Goal: Information Seeking & Learning: Check status

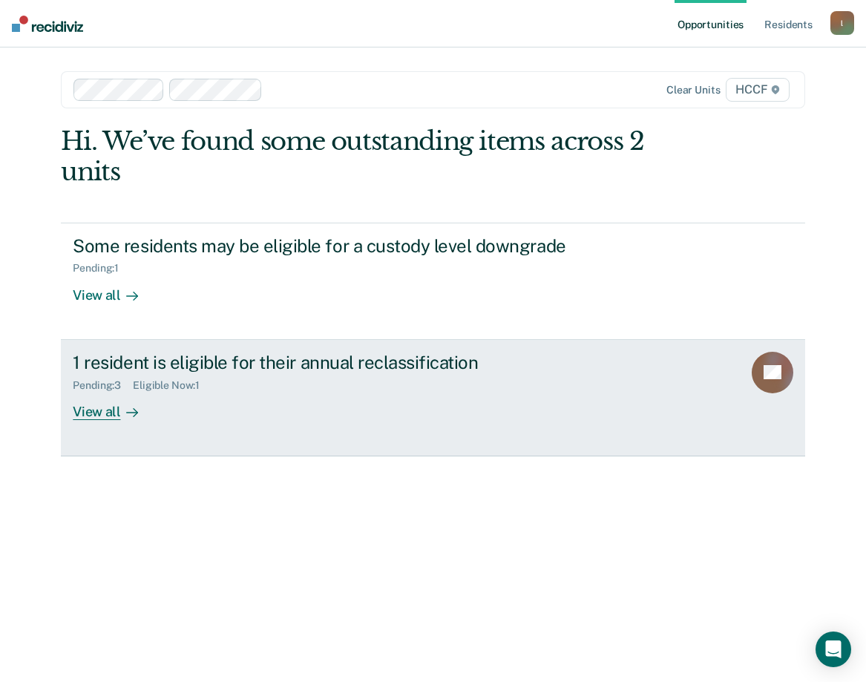
click at [111, 408] on div "View all" at bounding box center [114, 405] width 83 height 29
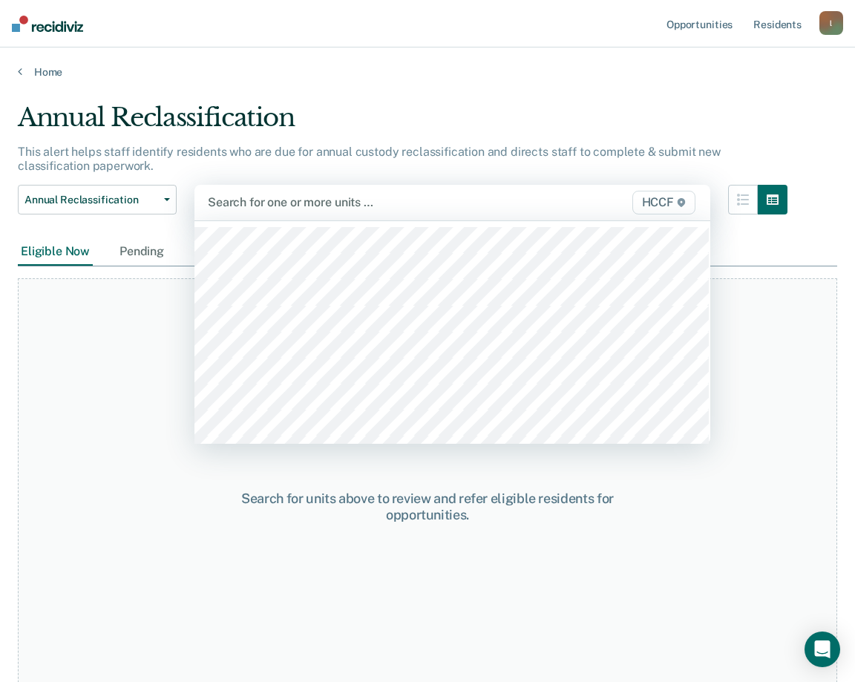
click at [279, 193] on div "Search for one or more units …" at bounding box center [378, 202] width 344 height 20
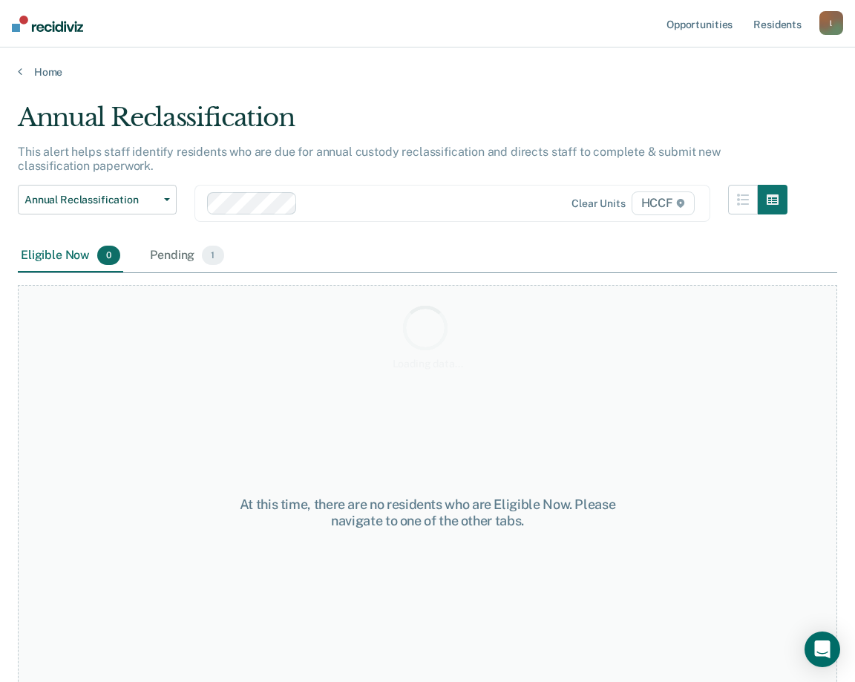
click at [350, 203] on div "Loading data..." at bounding box center [427, 336] width 819 height 468
click at [329, 201] on div at bounding box center [425, 202] width 245 height 17
click at [442, 201] on div "Loading data..." at bounding box center [427, 336] width 819 height 468
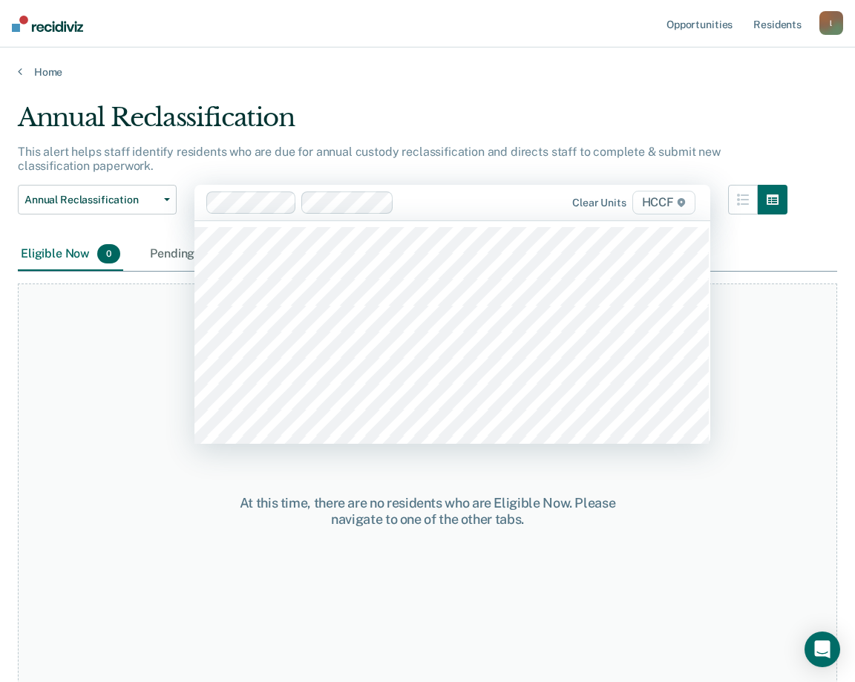
click at [433, 202] on div at bounding box center [474, 202] width 149 height 17
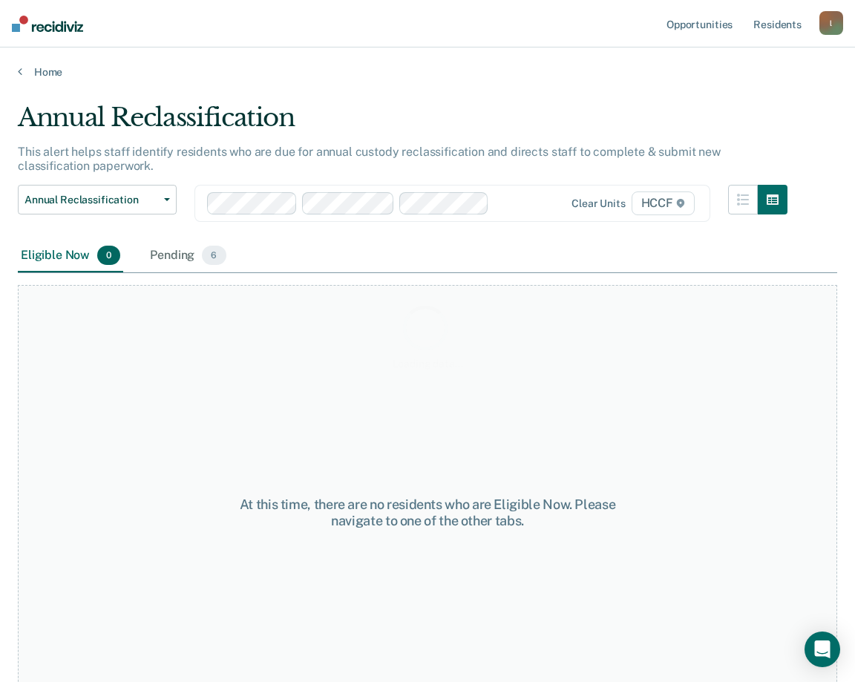
click at [508, 204] on div "Loading data..." at bounding box center [427, 336] width 819 height 468
click at [508, 204] on div at bounding box center [521, 202] width 53 height 17
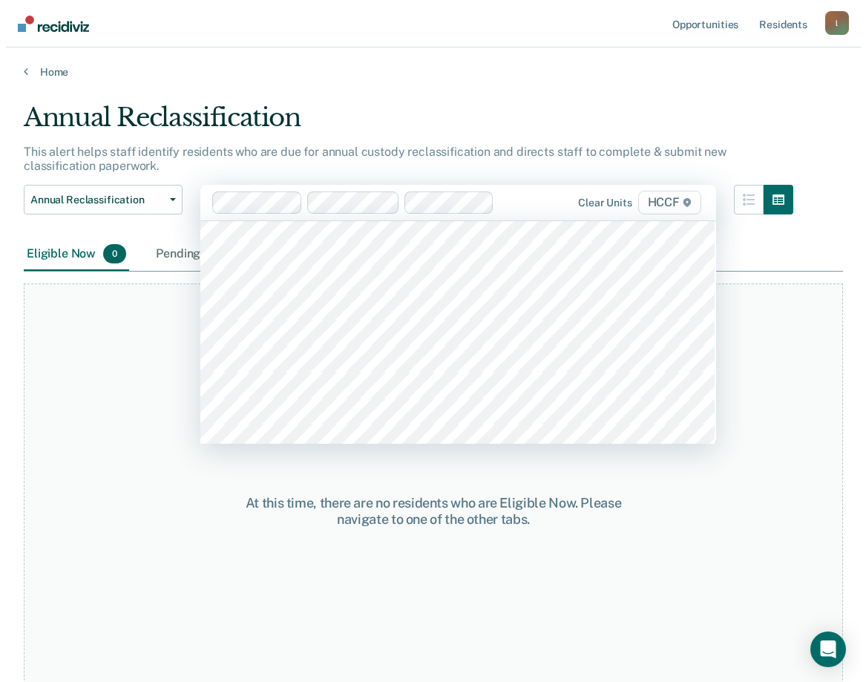
scroll to position [2596, 0]
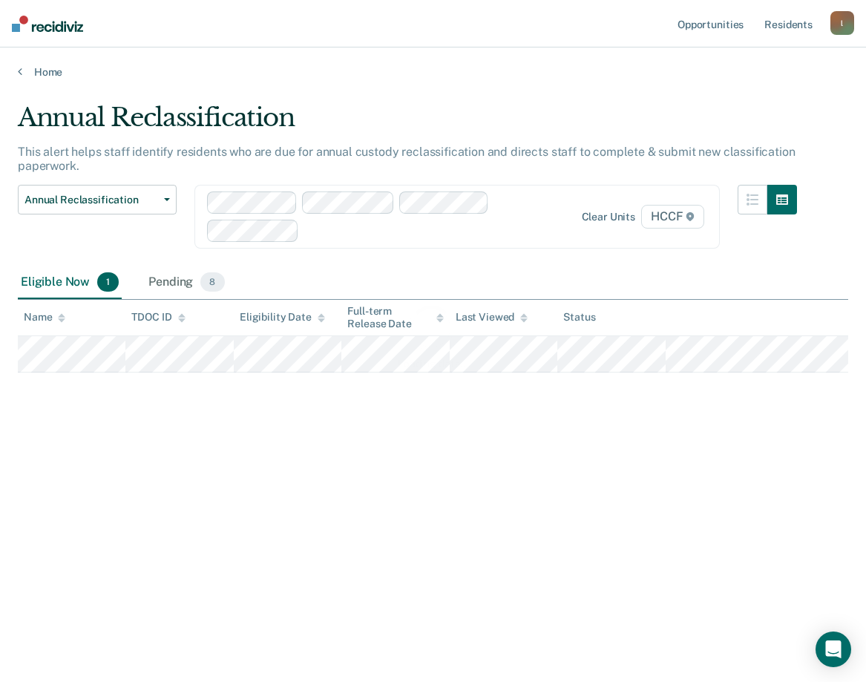
click at [359, 222] on div "Loading data..." at bounding box center [433, 336] width 830 height 468
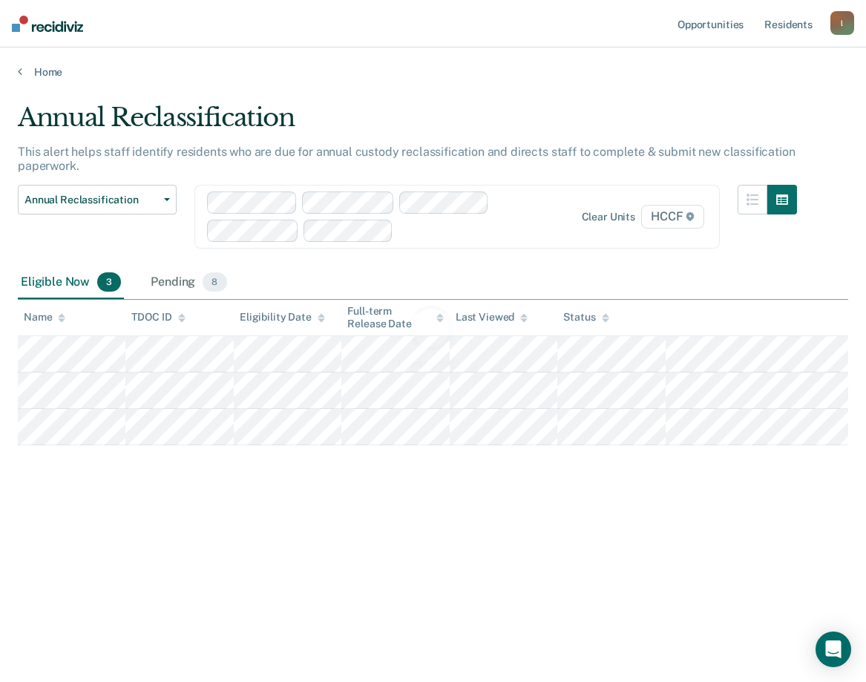
click at [409, 230] on div "Loading data..." at bounding box center [433, 336] width 830 height 468
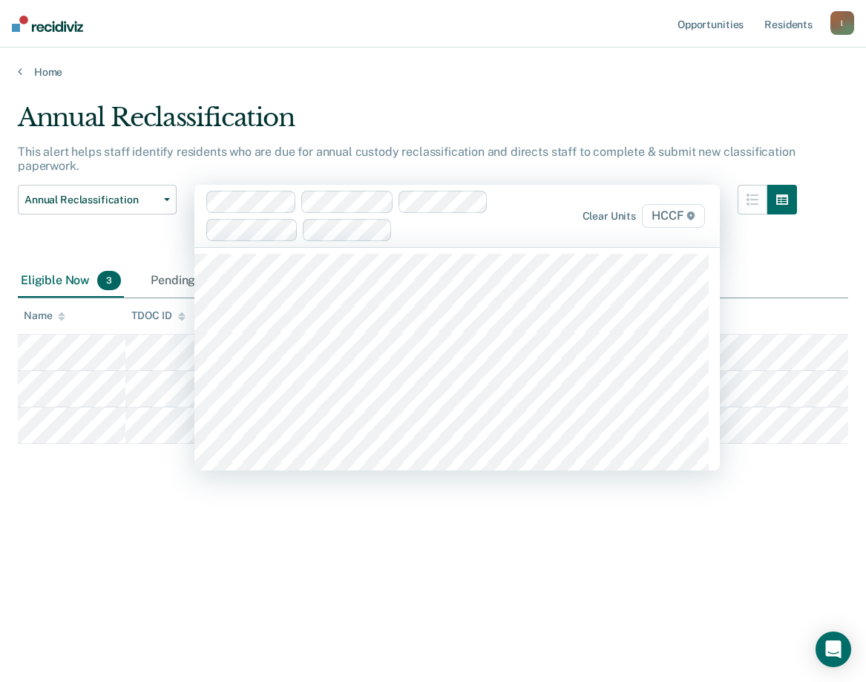
click at [441, 228] on div at bounding box center [477, 229] width 158 height 17
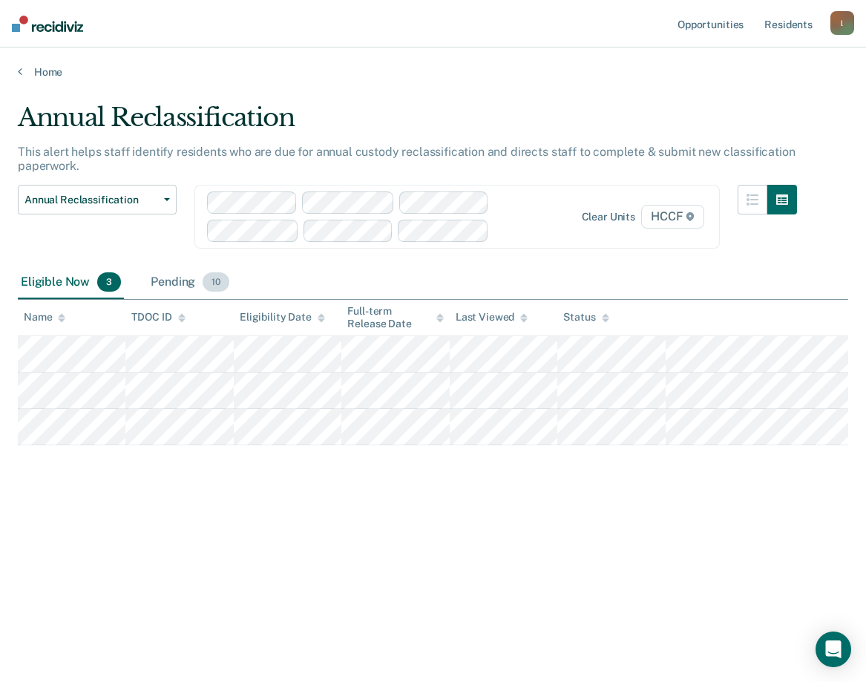
click at [165, 277] on div "Pending 10" at bounding box center [190, 282] width 85 height 33
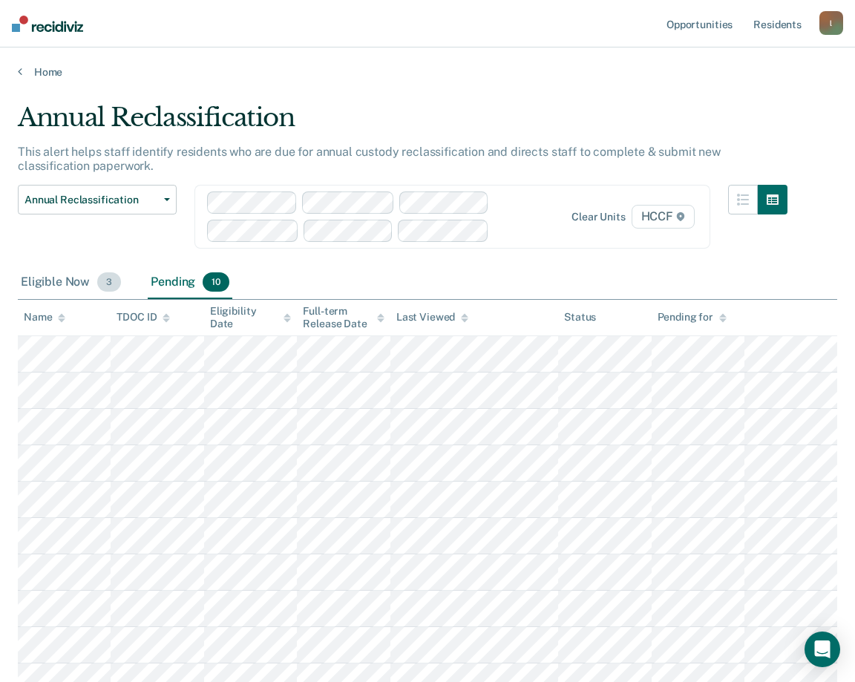
click at [61, 289] on div "Eligible Now 3" at bounding box center [71, 282] width 106 height 33
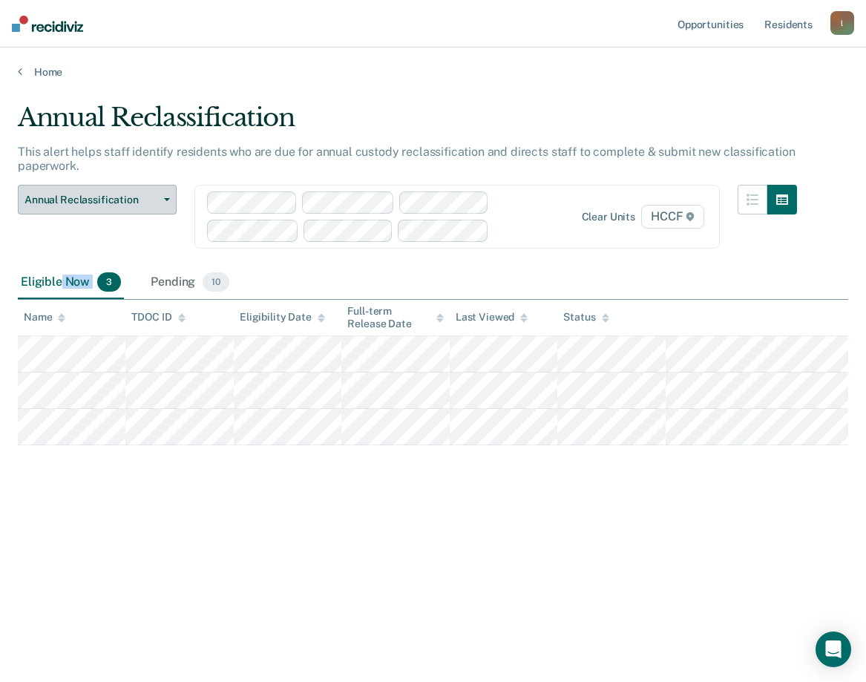
click at [146, 200] on span "Annual Reclassification" at bounding box center [91, 200] width 134 height 13
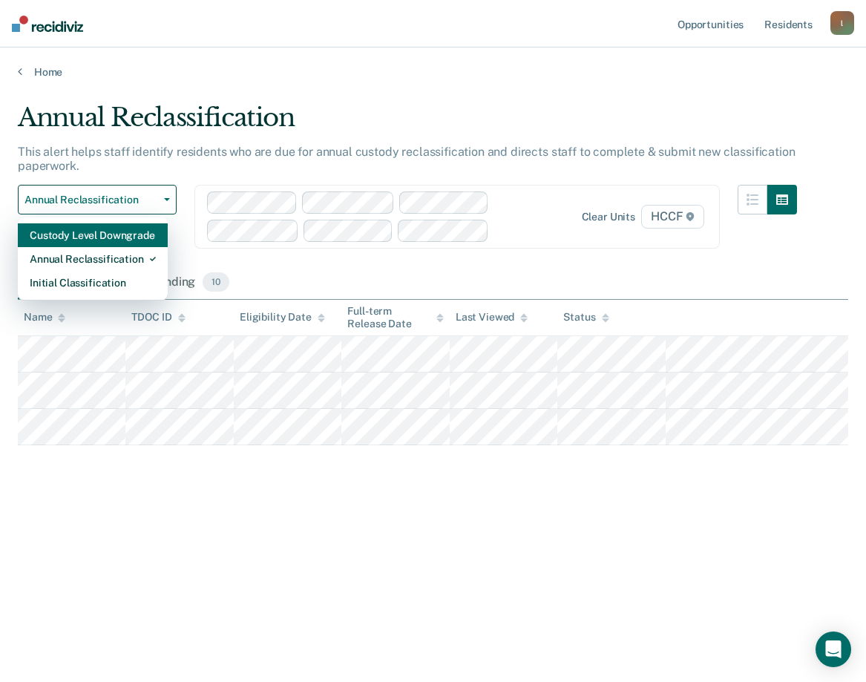
click at [129, 234] on div "Custody Level Downgrade" at bounding box center [93, 235] width 126 height 24
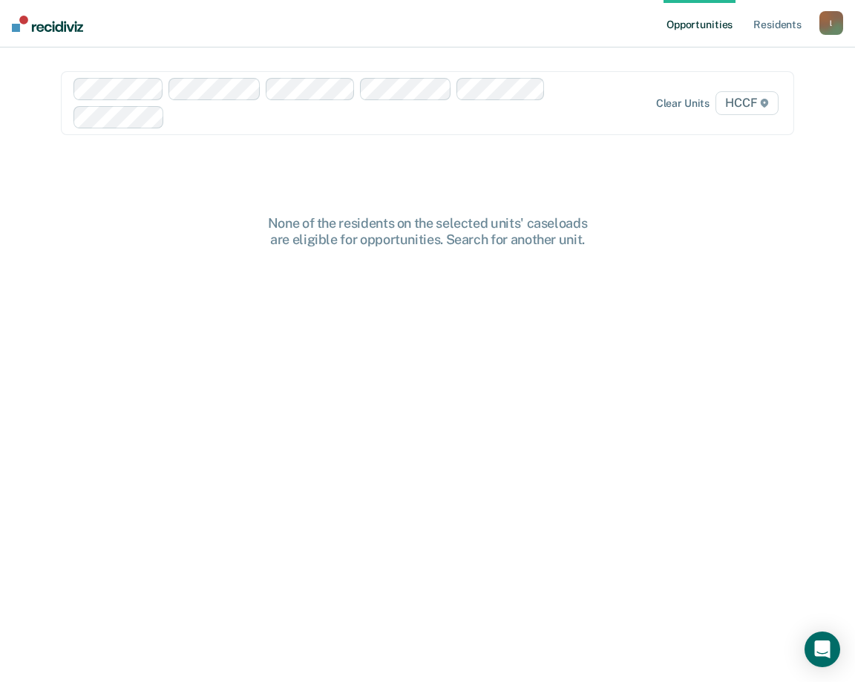
click at [186, 447] on div "None of the residents on the selected units' caseloads are eligible for opportu…" at bounding box center [428, 473] width 734 height 516
click at [714, 22] on link "Opportunities" at bounding box center [699, 23] width 72 height 47
click at [769, 27] on link "Resident s" at bounding box center [777, 23] width 54 height 47
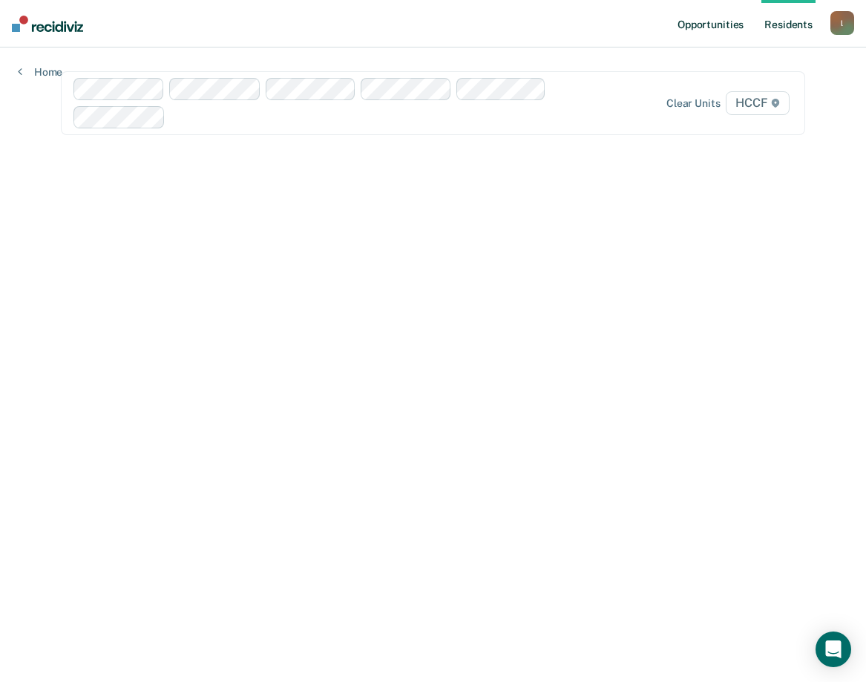
click at [713, 19] on link "Opportunities" at bounding box center [710, 23] width 72 height 47
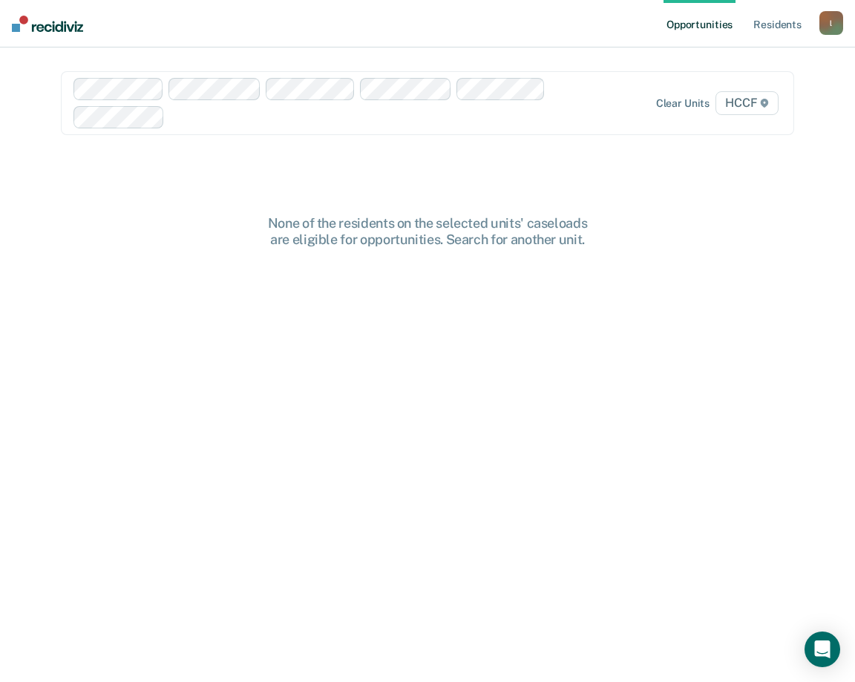
click at [752, 104] on span "HCCF" at bounding box center [746, 103] width 63 height 24
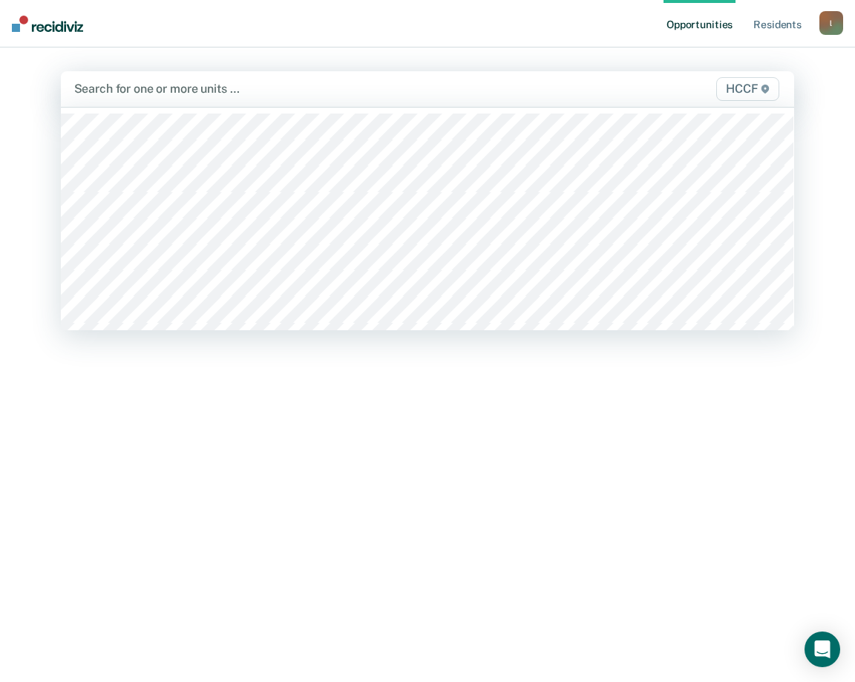
click at [142, 91] on div at bounding box center [321, 88] width 494 height 17
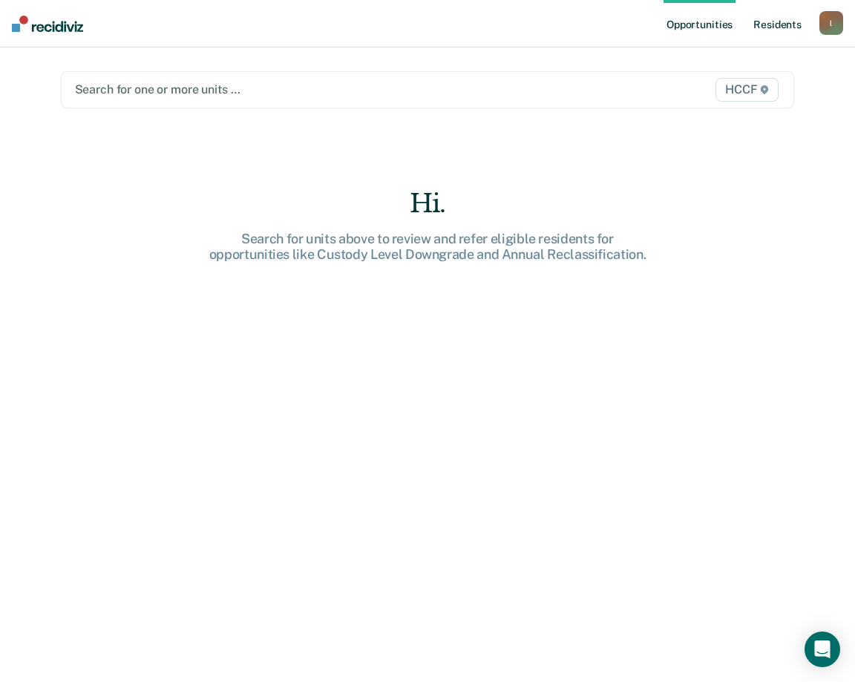
click at [787, 24] on link "Resident s" at bounding box center [777, 23] width 54 height 47
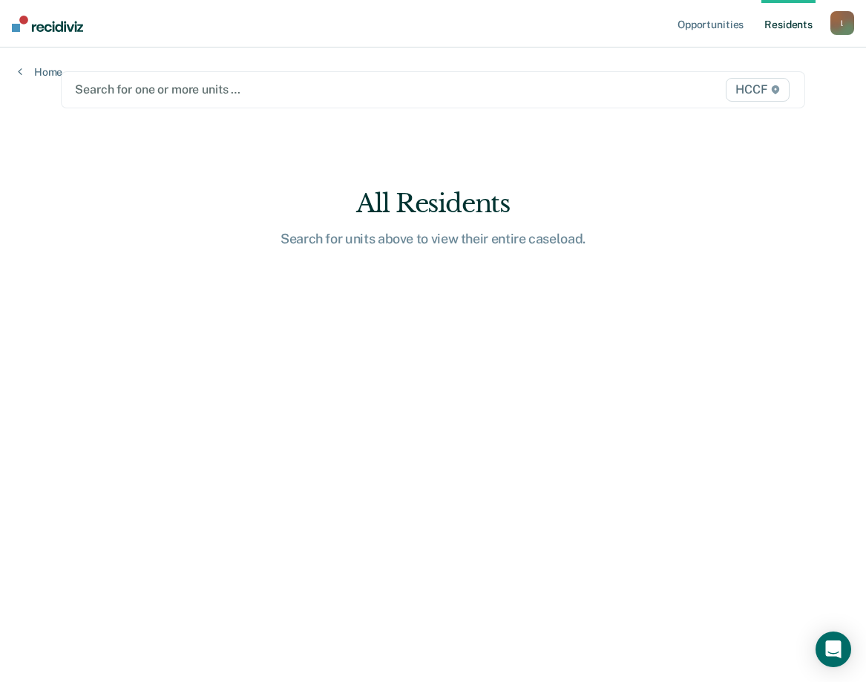
click at [119, 87] on div at bounding box center [325, 89] width 500 height 17
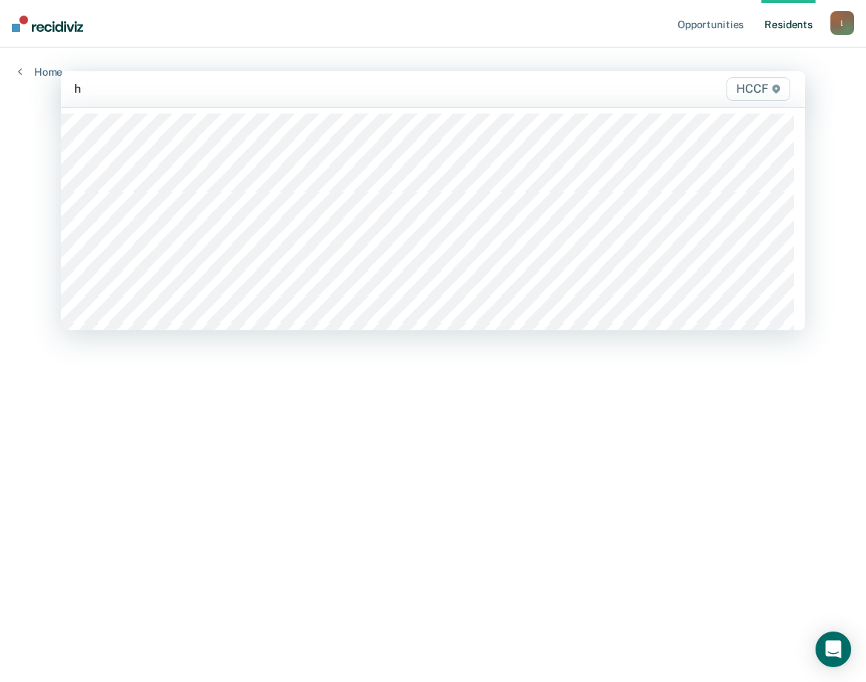
type input "hc"
click at [200, 88] on div at bounding box center [373, 88] width 406 height 17
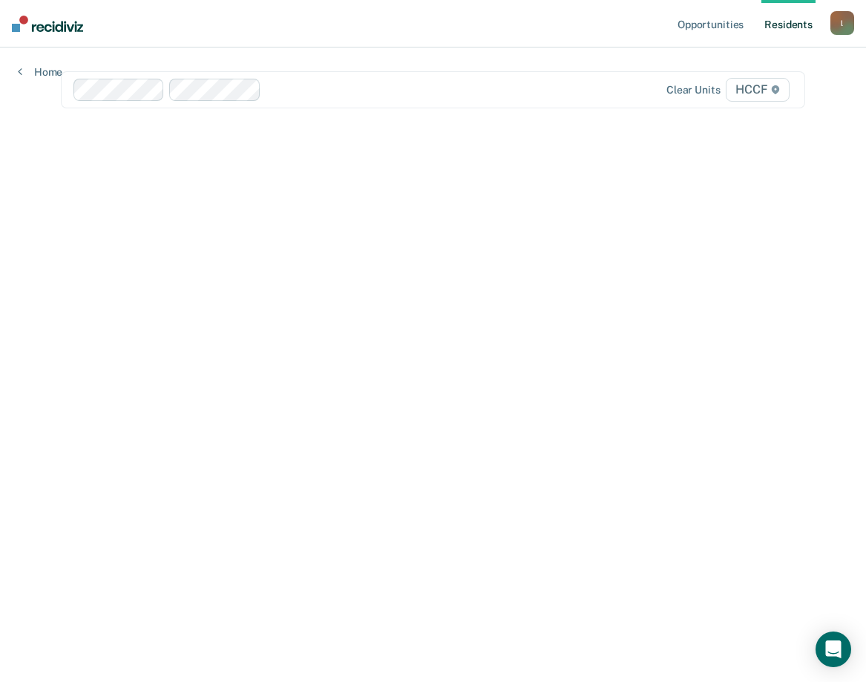
click at [316, 91] on div at bounding box center [421, 89] width 308 height 17
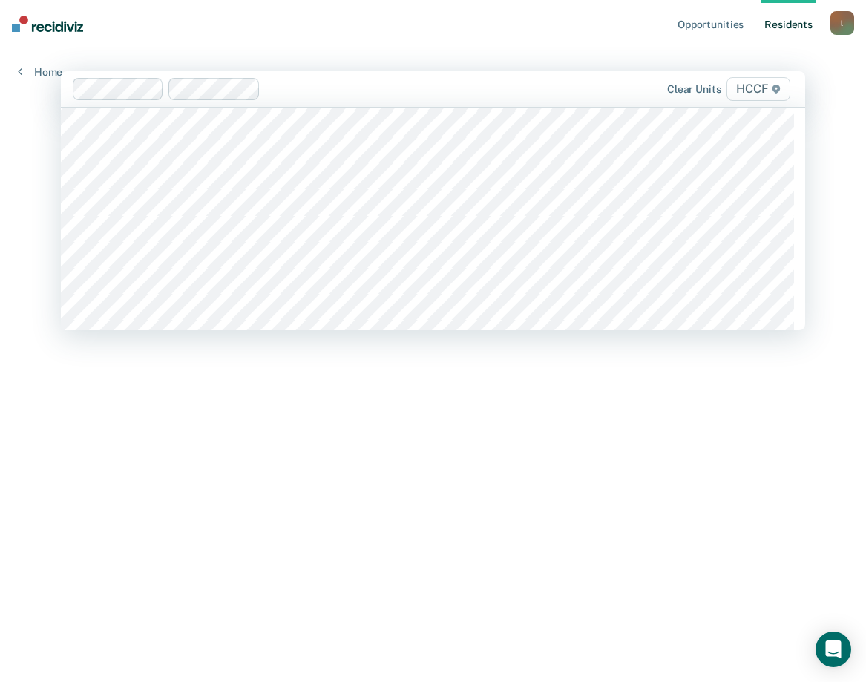
scroll to position [2670, 0]
click at [391, 96] on div at bounding box center [468, 88] width 214 height 17
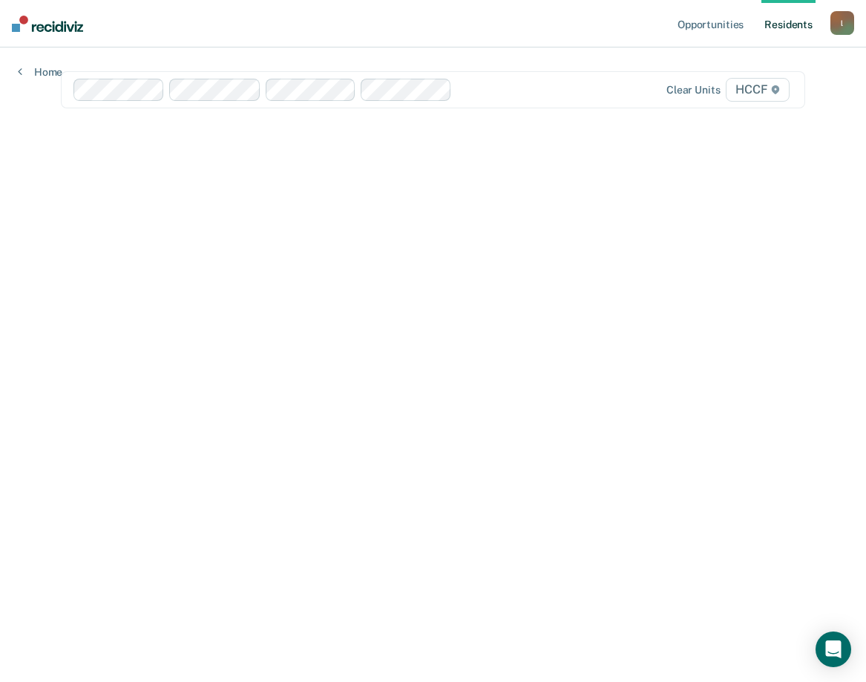
click at [501, 88] on div at bounding box center [516, 89] width 117 height 17
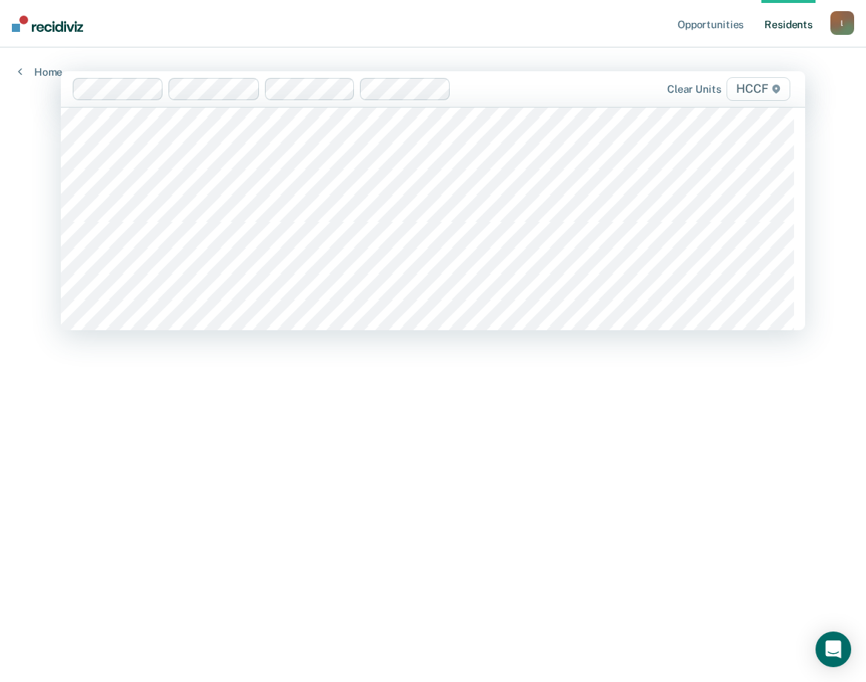
scroll to position [2670, 0]
click at [582, 95] on div "Clear units HCCF" at bounding box center [685, 89] width 216 height 24
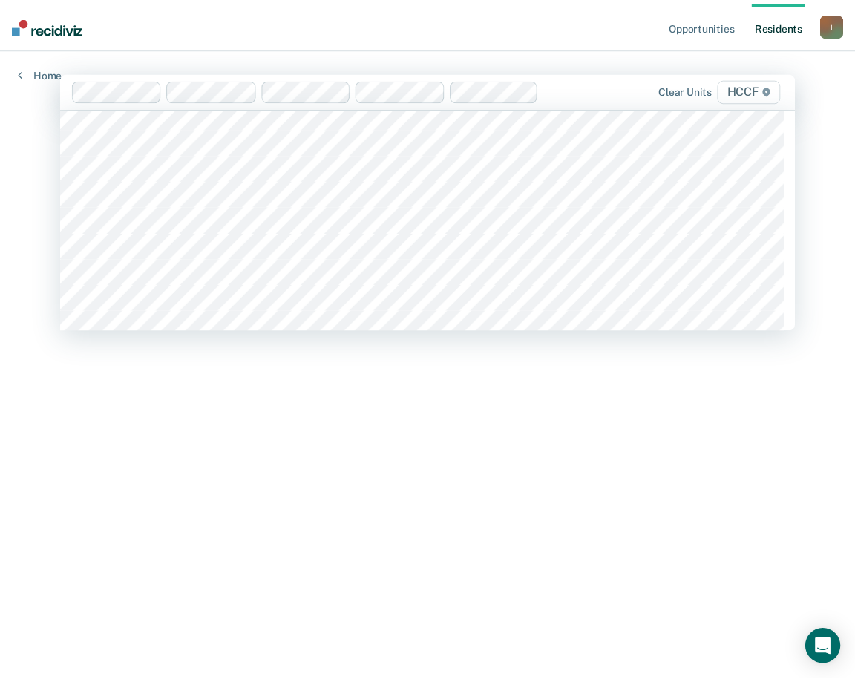
scroll to position [2745, 0]
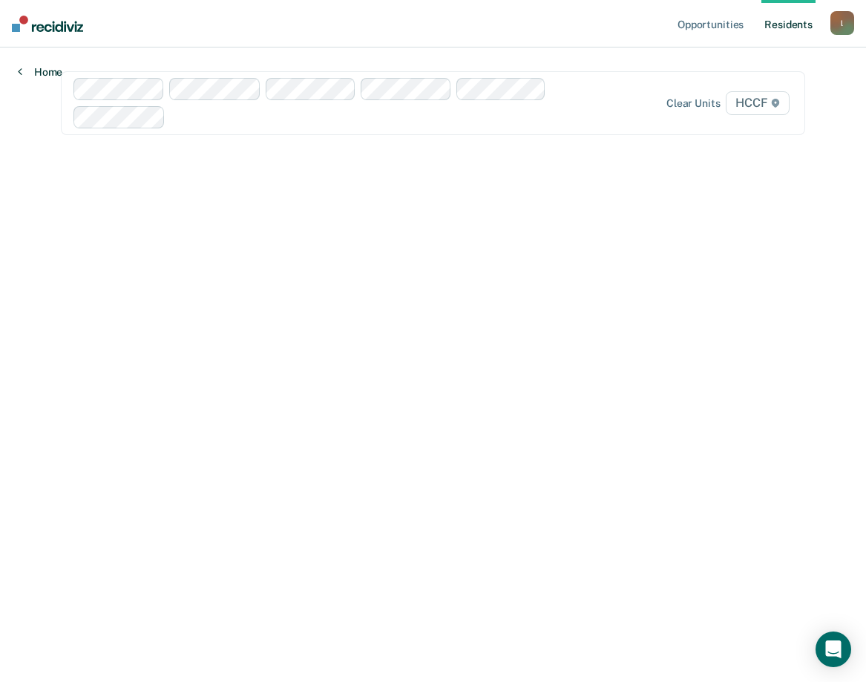
click at [45, 70] on link "Home" at bounding box center [40, 71] width 45 height 13
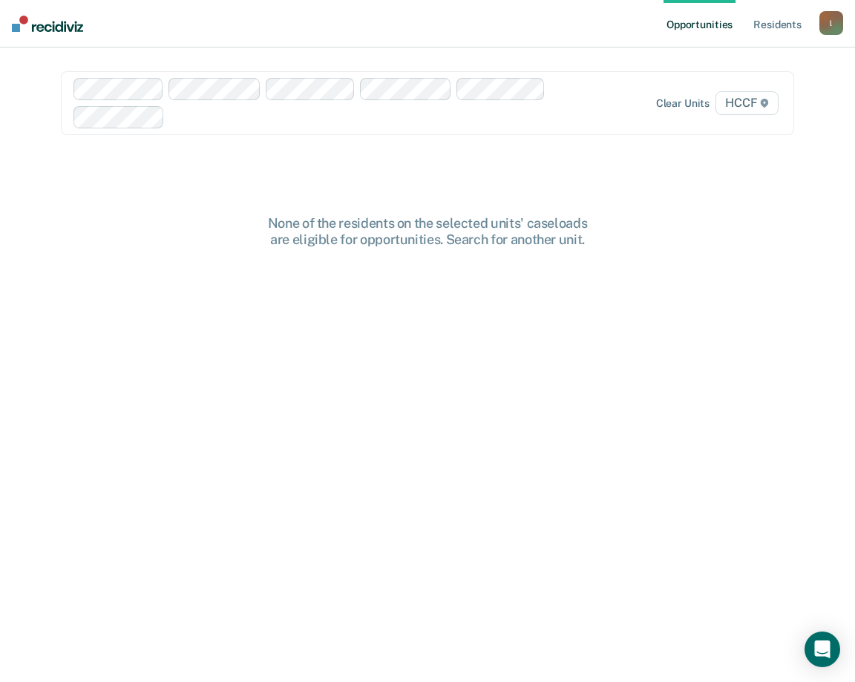
click at [45, 70] on main "Clear units HCCF None of the residents on the selected units' caseloads are eli…" at bounding box center [427, 346] width 769 height 599
click at [777, 23] on link "Resident s" at bounding box center [777, 23] width 54 height 47
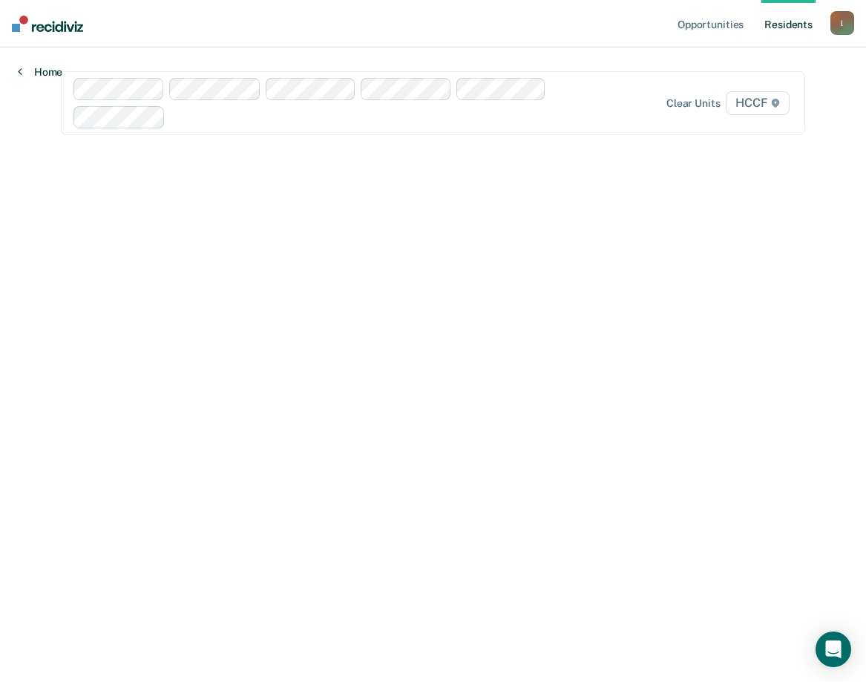
click at [24, 72] on link "Home" at bounding box center [40, 71] width 45 height 13
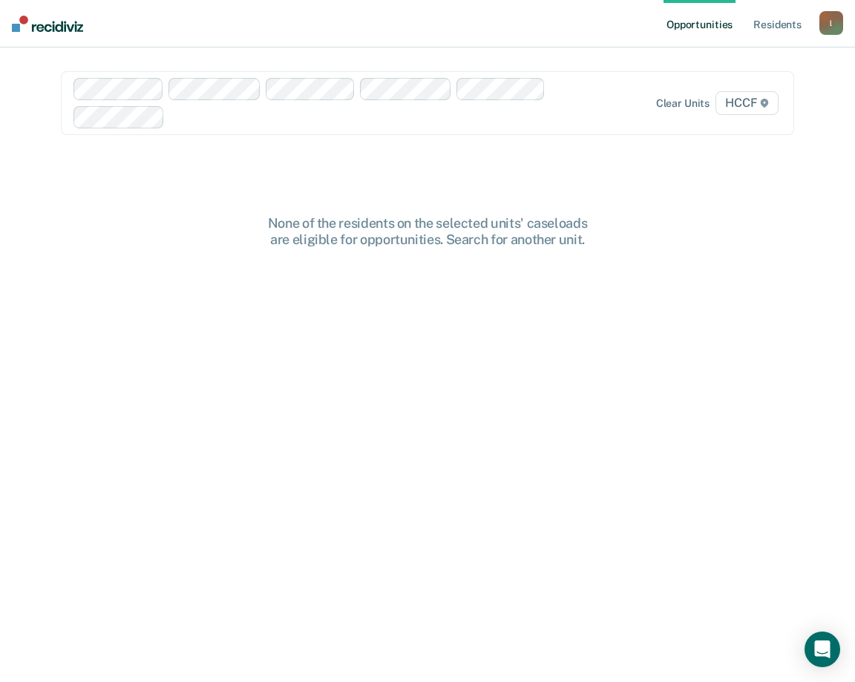
click at [44, 72] on main "Clear units HCCF None of the residents on the selected units' caseloads are eli…" at bounding box center [427, 346] width 769 height 599
click at [767, 29] on link "Resident s" at bounding box center [777, 23] width 54 height 47
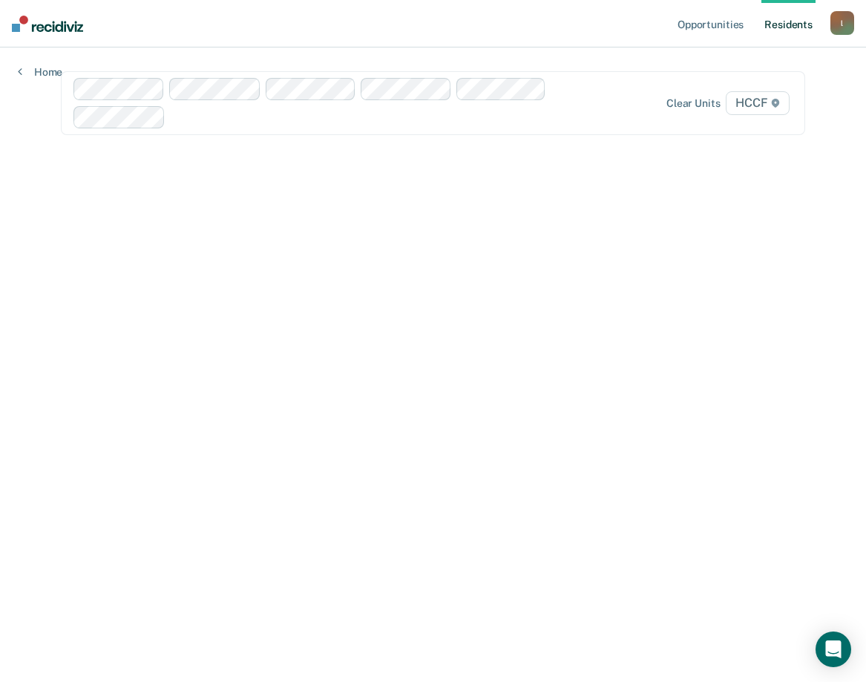
click at [843, 19] on div "l" at bounding box center [842, 23] width 24 height 24
click at [764, 62] on link "Profile" at bounding box center [782, 60] width 119 height 13
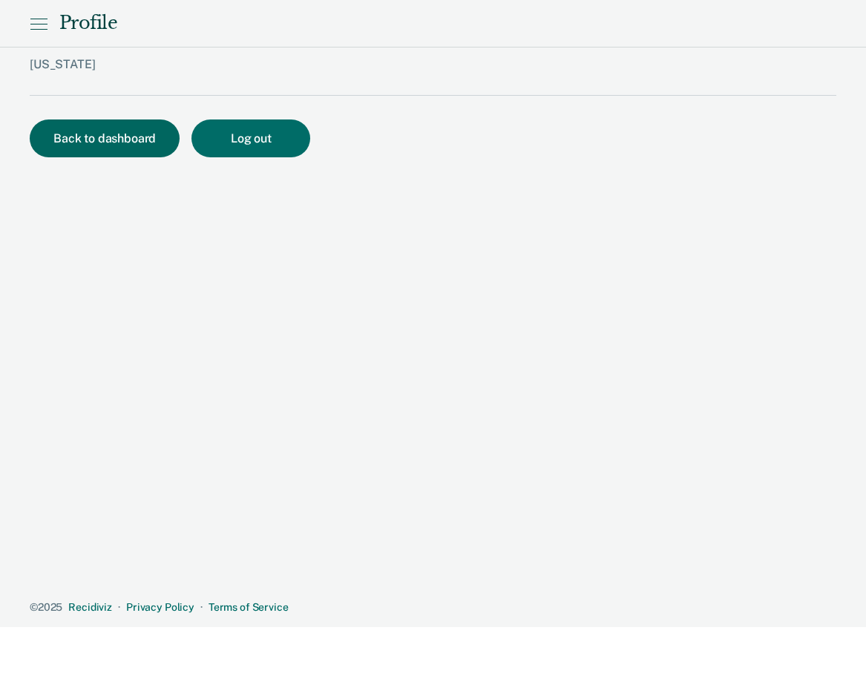
click at [108, 142] on button "Back to dashboard" at bounding box center [105, 138] width 150 height 38
